Goal: Task Accomplishment & Management: Complete application form

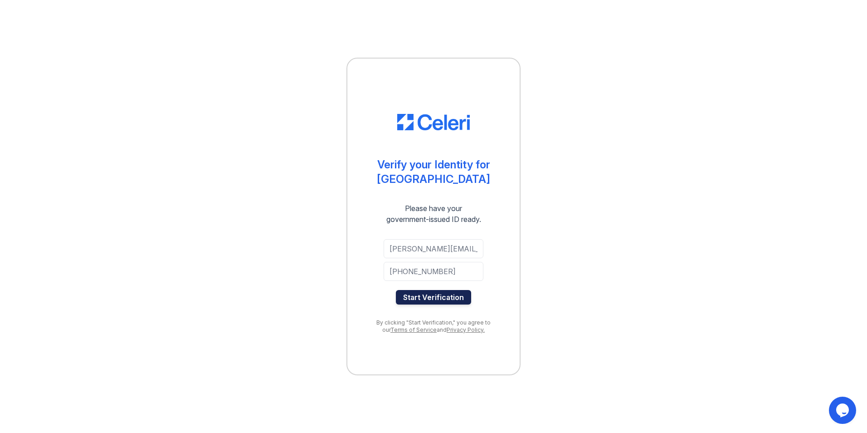
click at [433, 297] on button "Start Verification" at bounding box center [433, 297] width 75 height 15
